Goal: Task Accomplishment & Management: Use online tool/utility

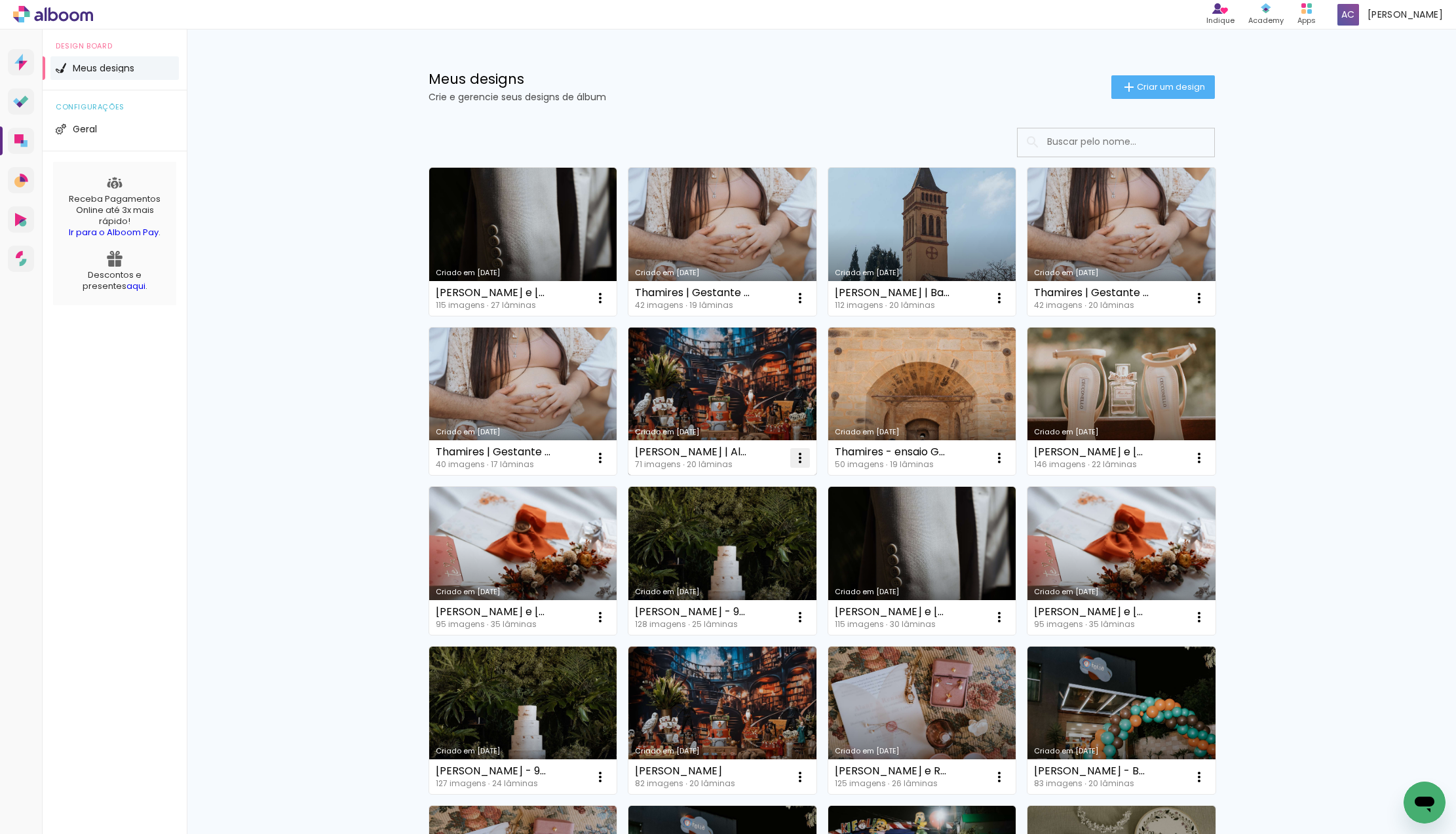
click at [798, 456] on iron-icon at bounding box center [800, 458] width 16 height 16
click at [800, 458] on iron-icon at bounding box center [800, 458] width 16 height 16
click at [777, 516] on span "Fazer uma cópia" at bounding box center [750, 514] width 77 height 9
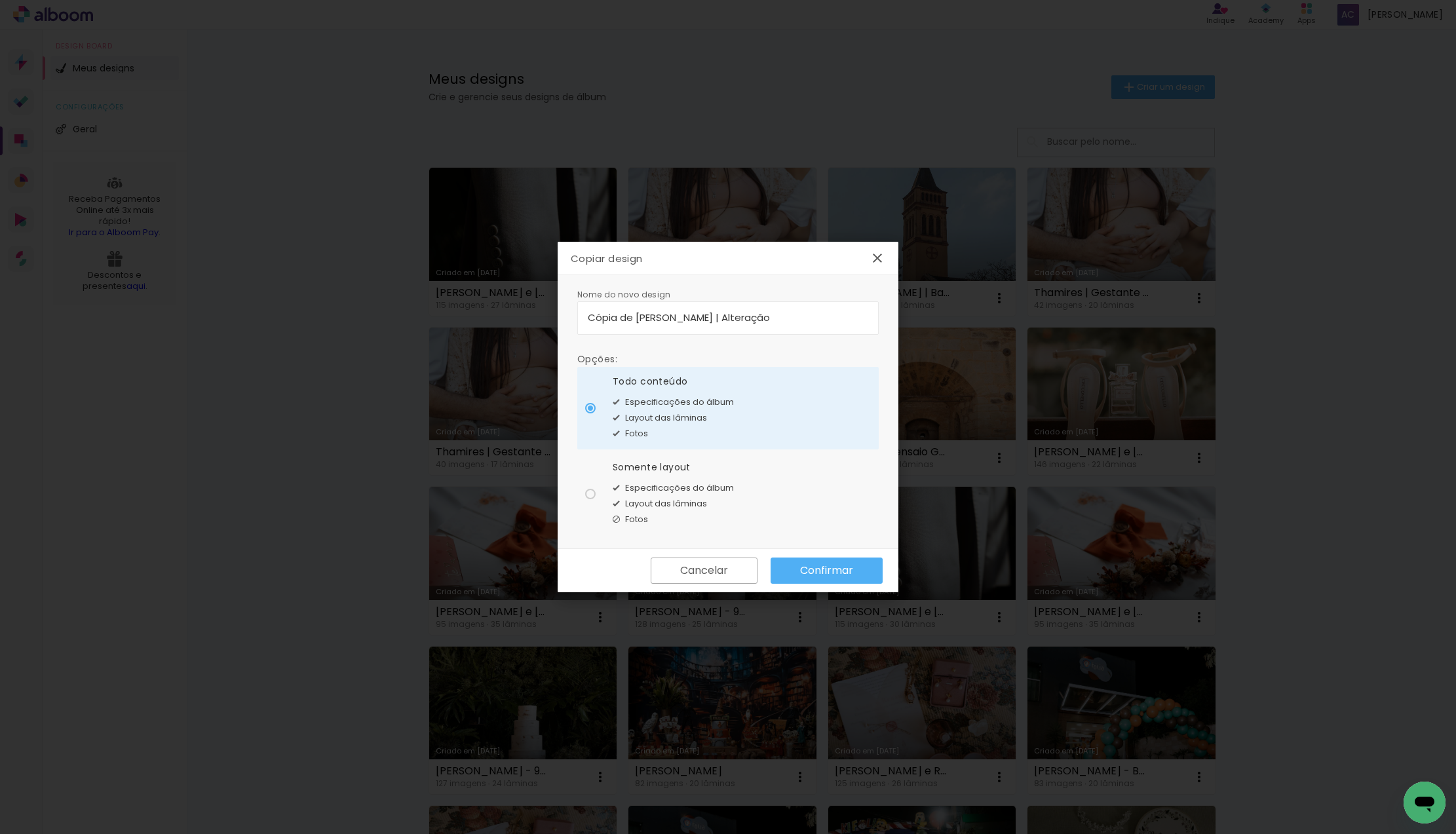
click at [637, 316] on input "Cópia de Mauricio | Alteração" at bounding box center [728, 317] width 280 height 15
click at [765, 323] on input "[PERSON_NAME] | Alteração" at bounding box center [728, 317] width 280 height 15
type input "[PERSON_NAME] | Alteração II"
type paper-input "[PERSON_NAME] | Alteração II"
click at [0, 0] on slot "Confirmar" at bounding box center [0, 0] width 0 height 0
